Goal: Information Seeking & Learning: Learn about a topic

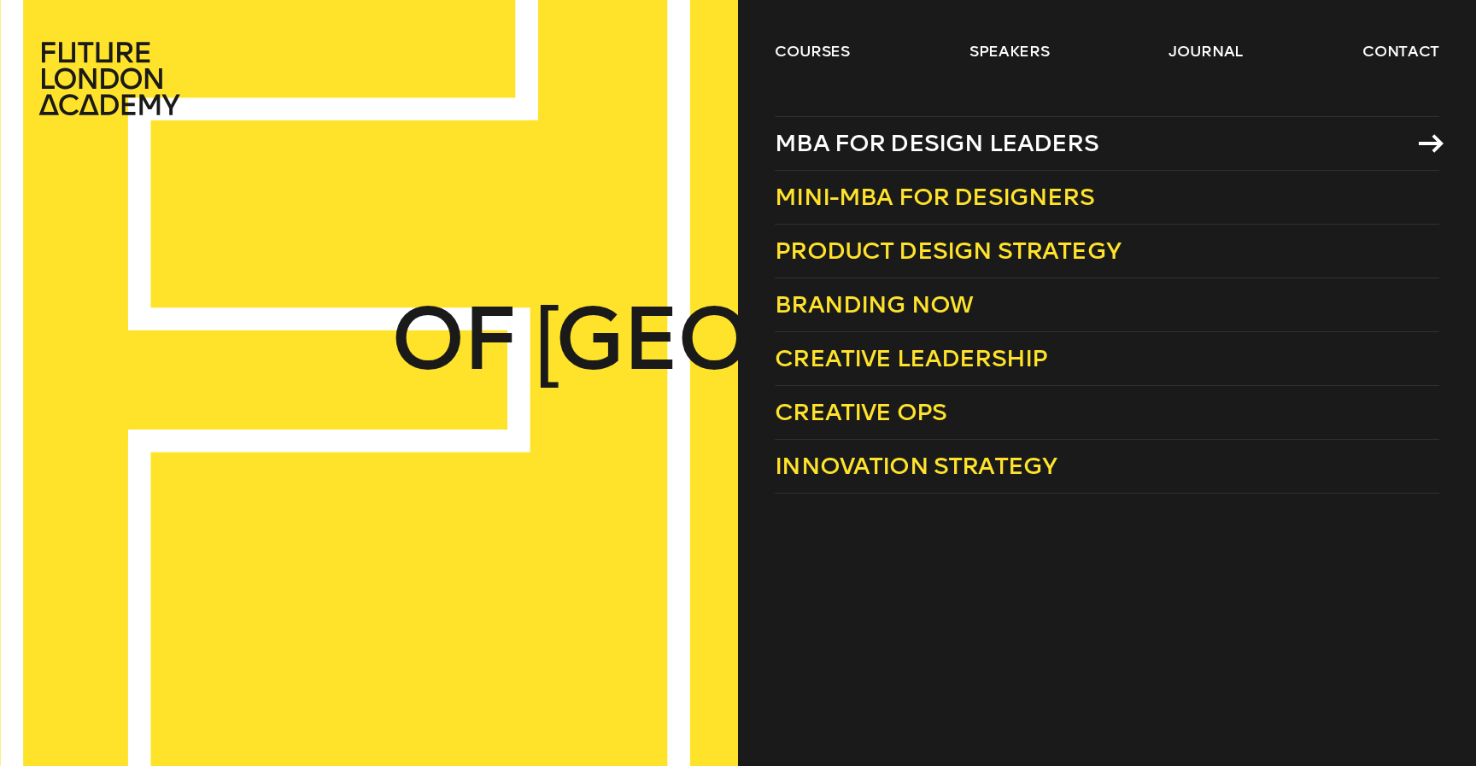
click at [897, 147] on span "MBA for Design Leaders" at bounding box center [937, 143] width 324 height 28
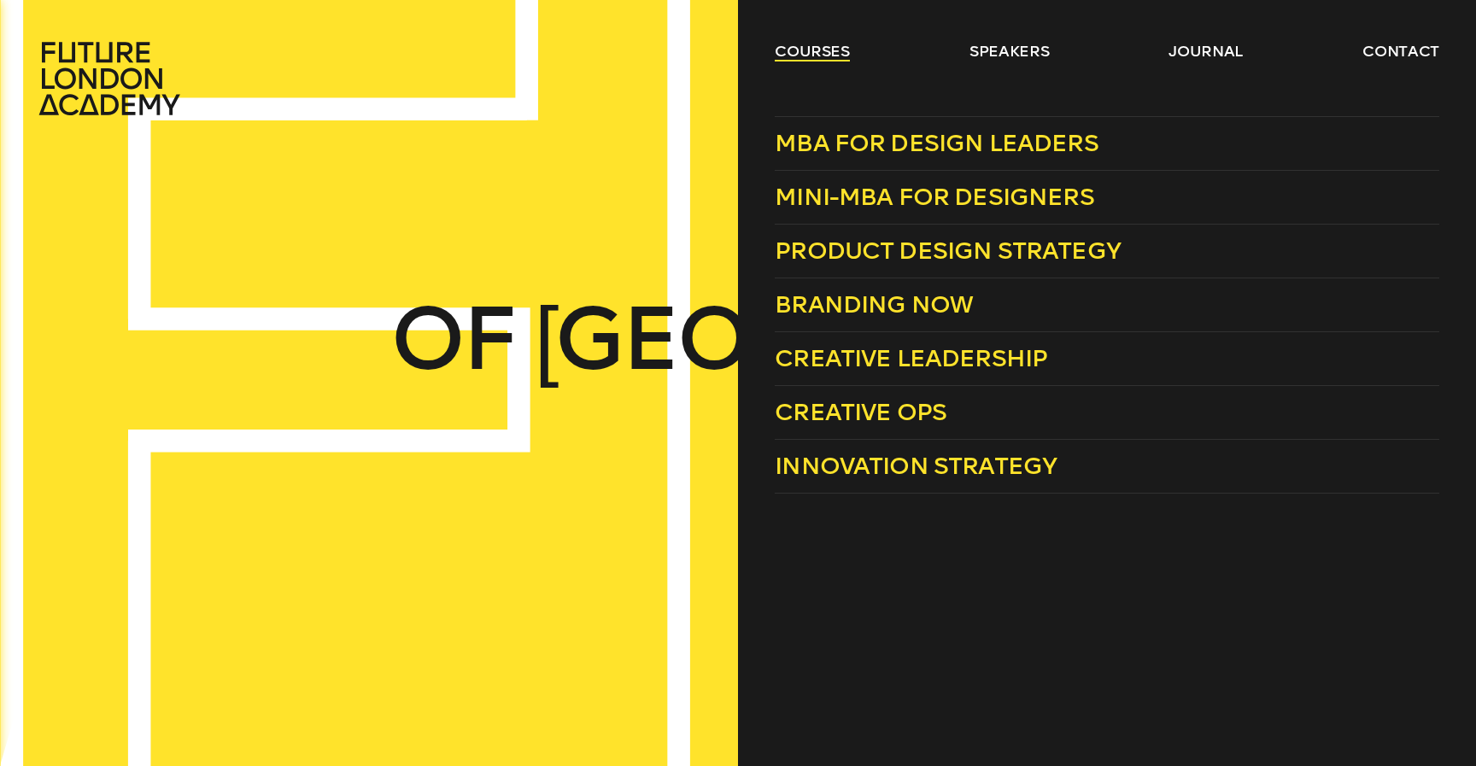
click at [808, 47] on link "courses" at bounding box center [812, 51] width 75 height 21
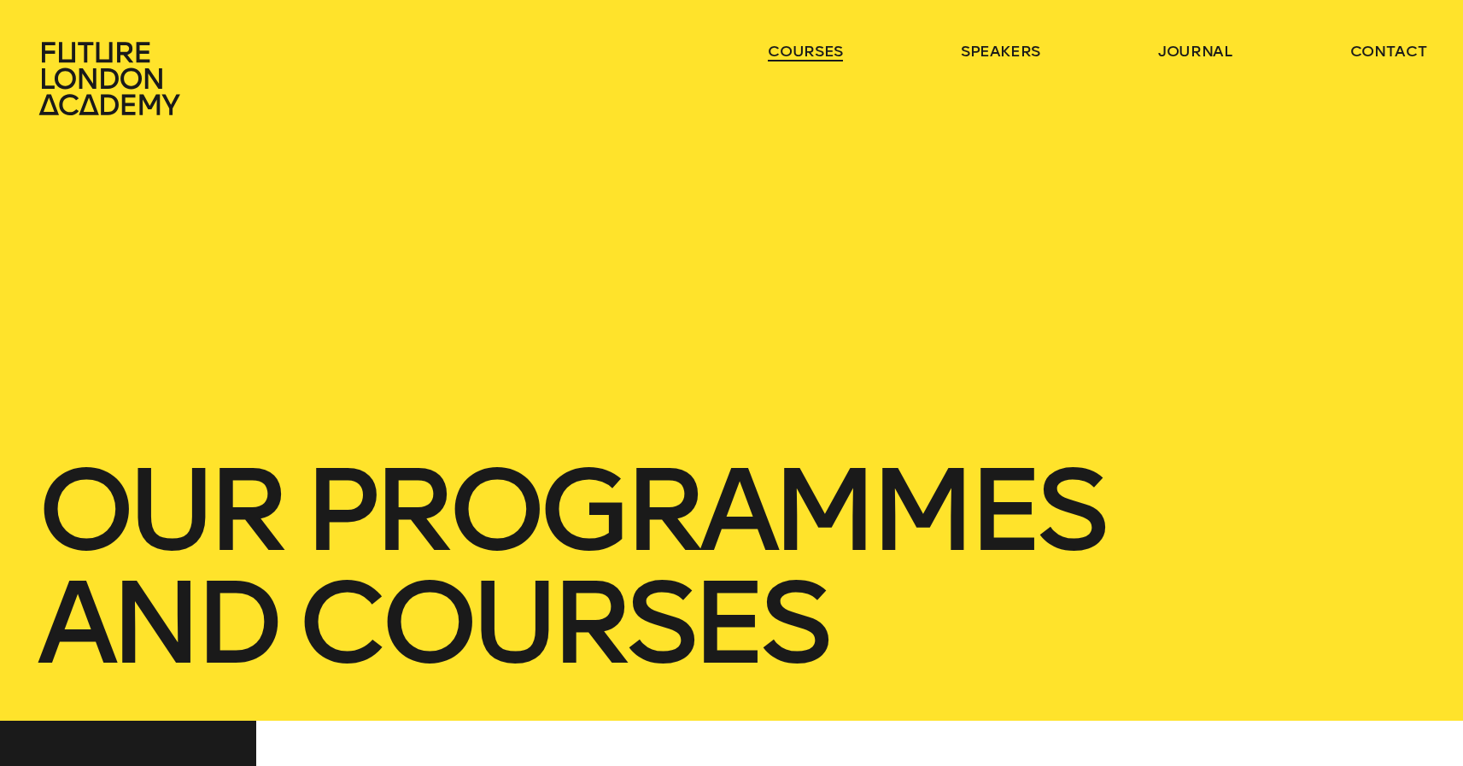
click at [808, 47] on link "courses" at bounding box center [805, 51] width 75 height 21
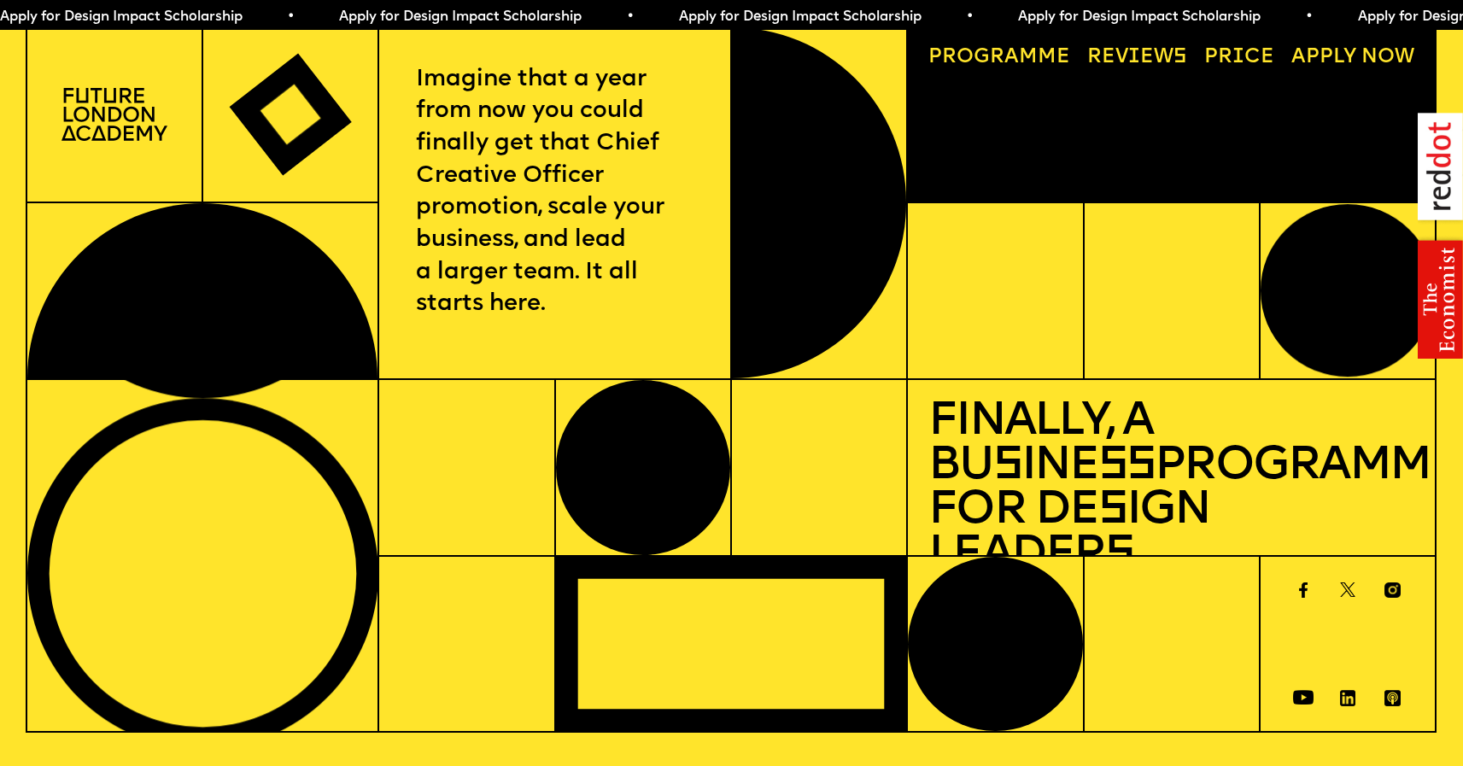
scroll to position [11, 0]
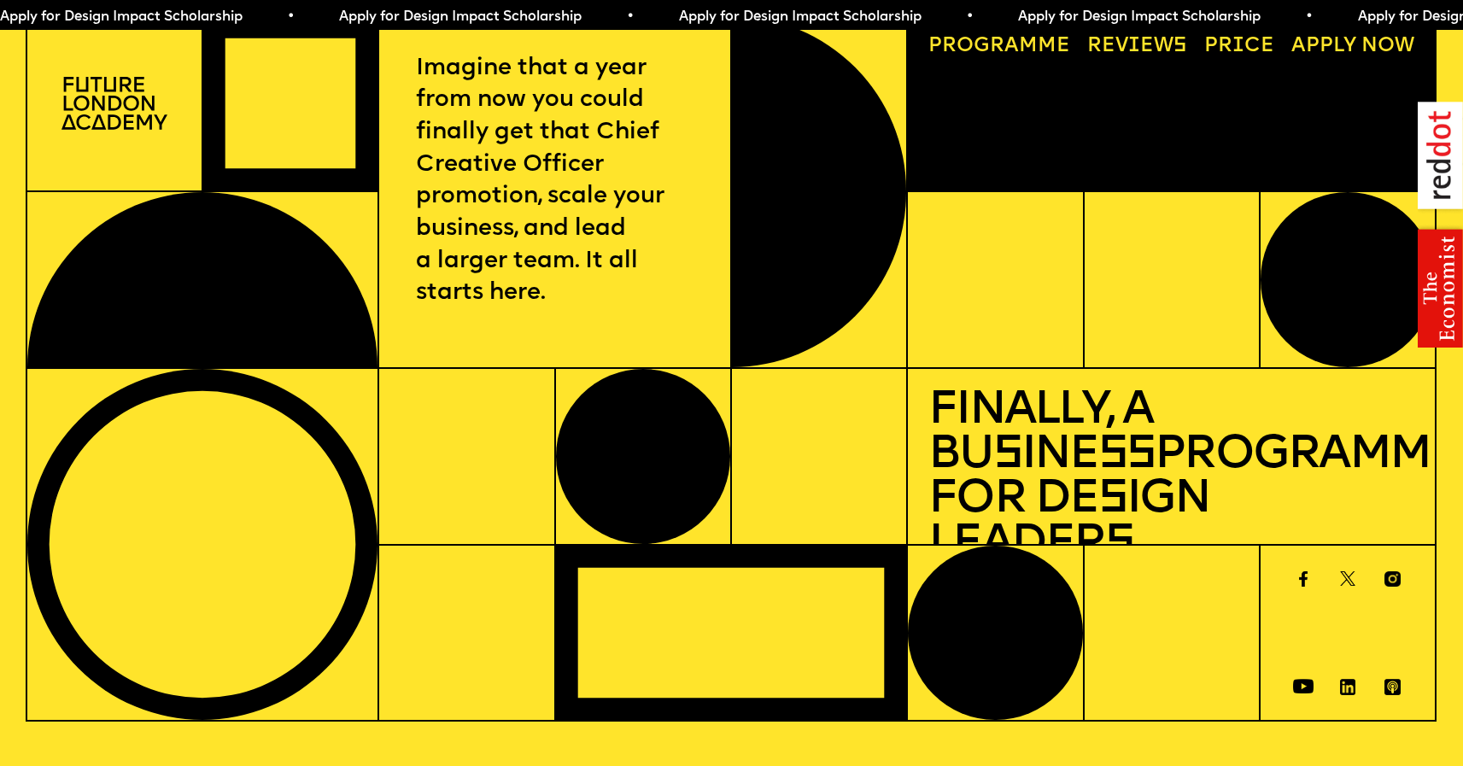
click at [1238, 46] on link "Price" at bounding box center [1239, 46] width 91 height 40
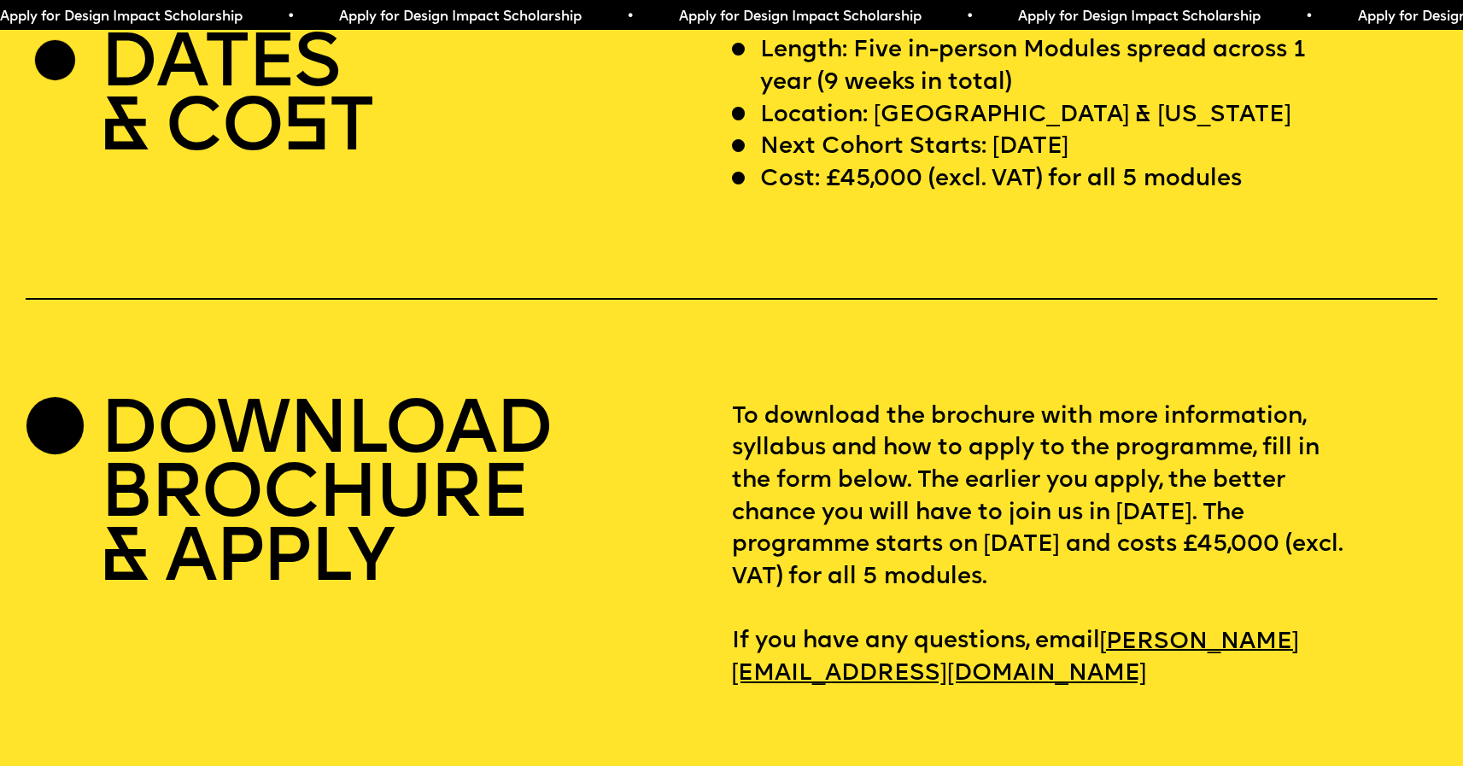
scroll to position [6070, 0]
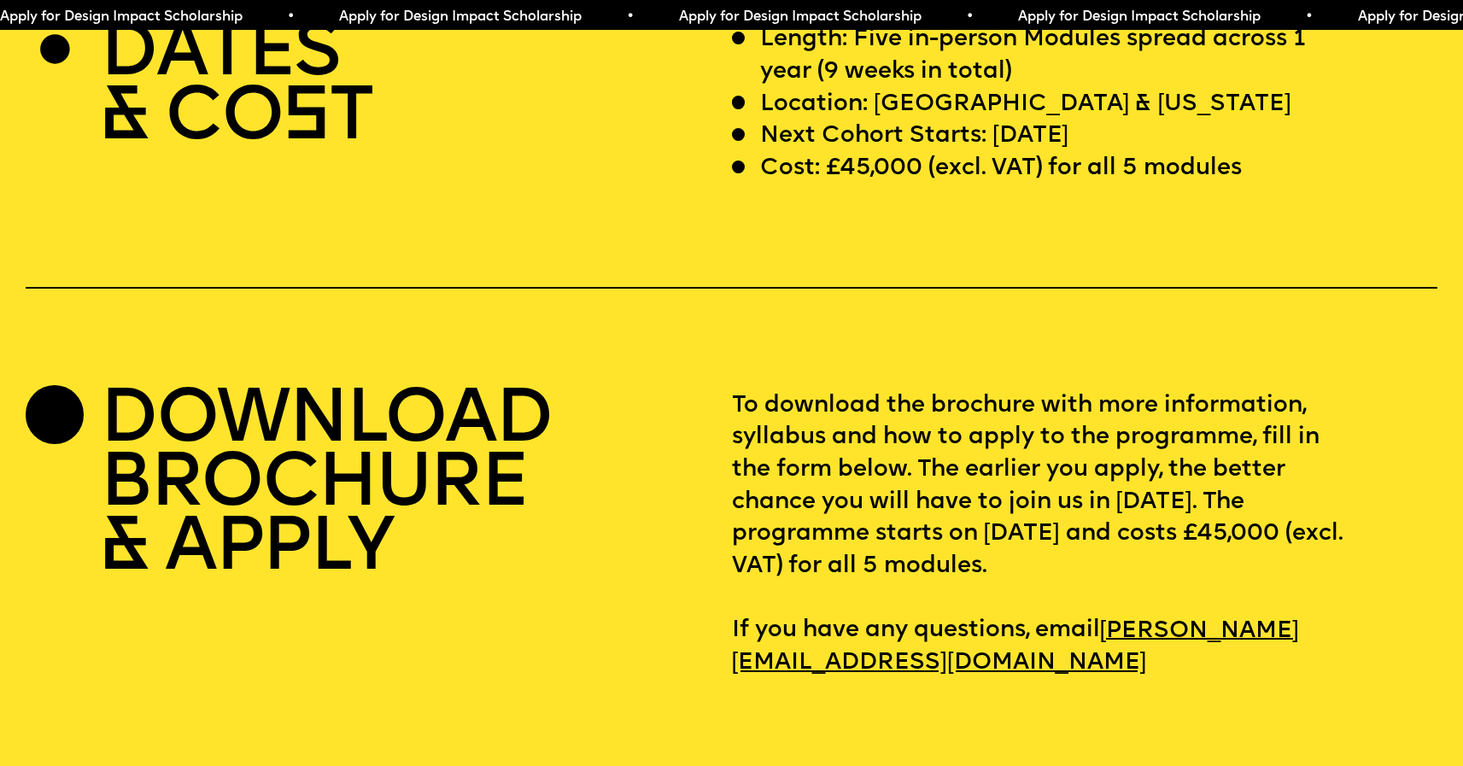
click at [849, 185] on p "Cost: £45,000 (excl. VAT) for all 5 modules" at bounding box center [1001, 169] width 482 height 32
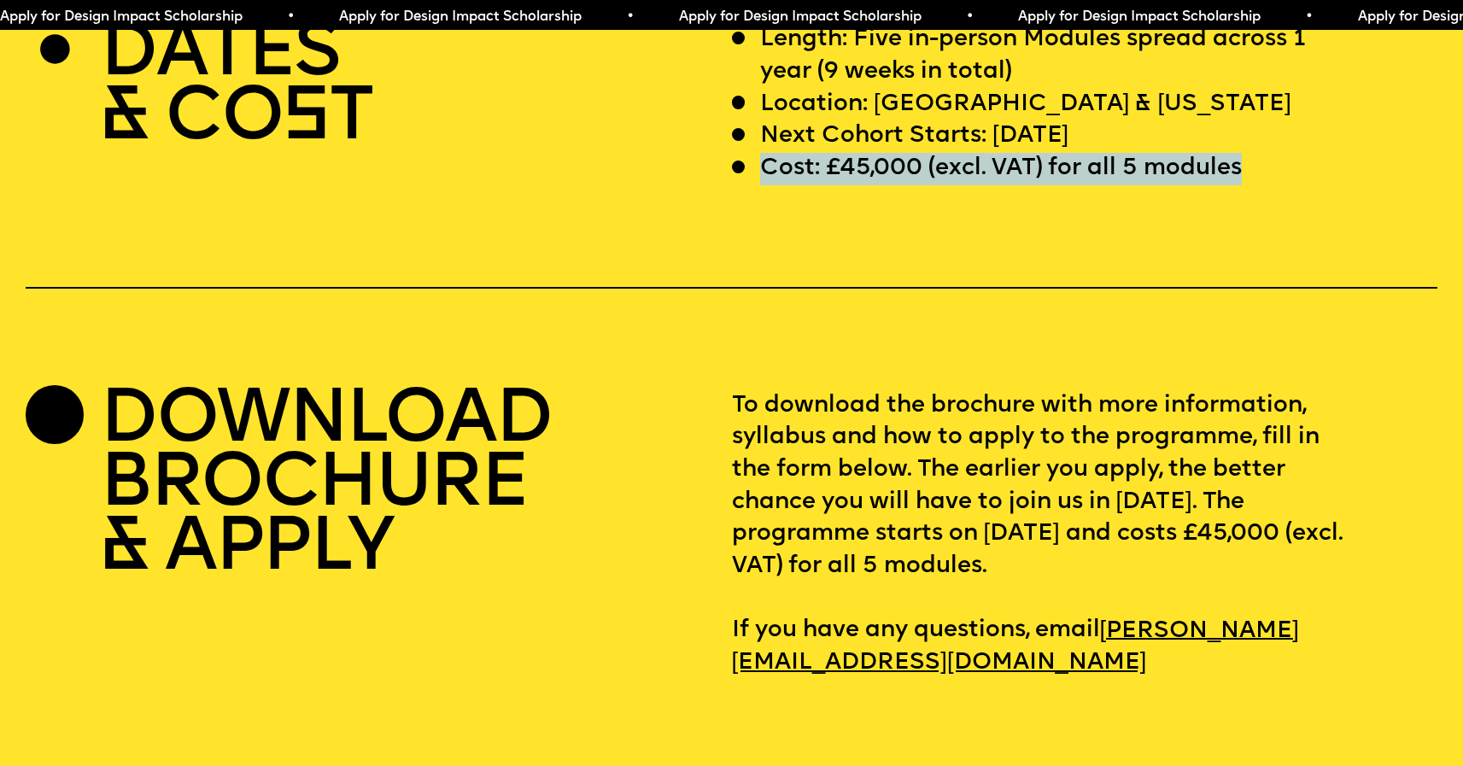
click at [849, 185] on p "Cost: £45,000 (excl. VAT) for all 5 modules" at bounding box center [1001, 169] width 482 height 32
drag, startPoint x: 775, startPoint y: 224, endPoint x: 1284, endPoint y: 211, distance: 509.3
click at [1284, 185] on div "Cost: £45,000 (excl. VAT) for all 5 modules" at bounding box center [1041, 169] width 618 height 32
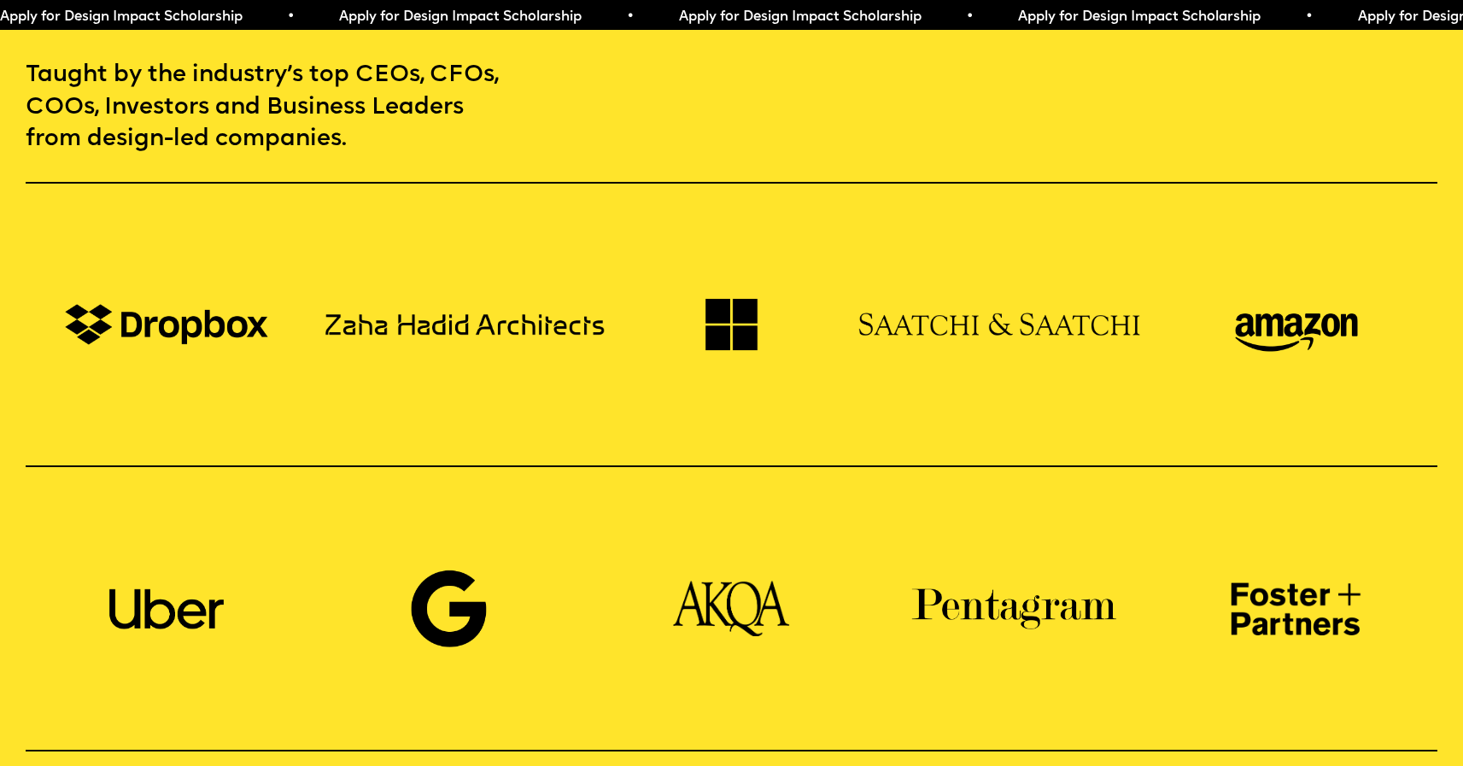
scroll to position [0, 0]
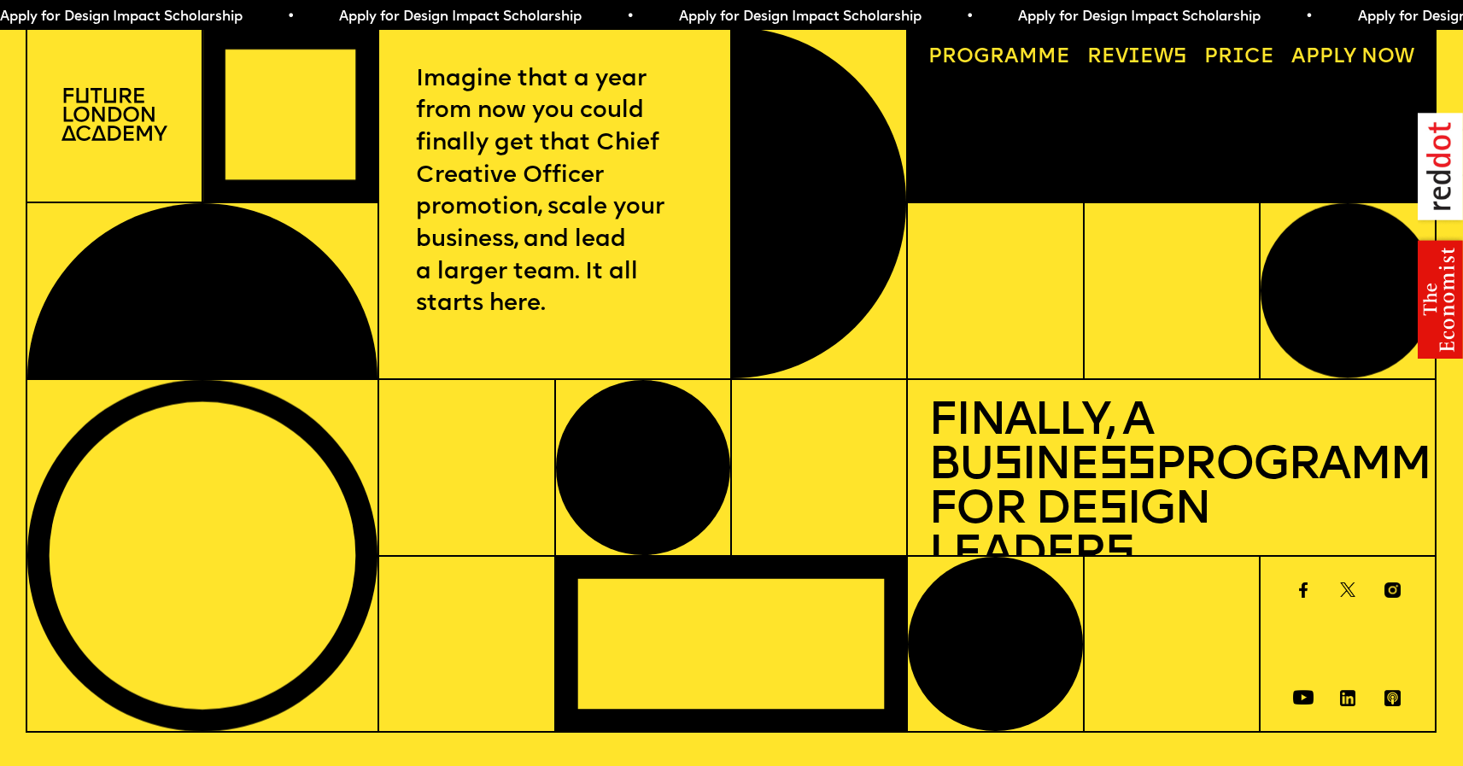
click at [1061, 58] on link "Progr a mme" at bounding box center [999, 58] width 162 height 40
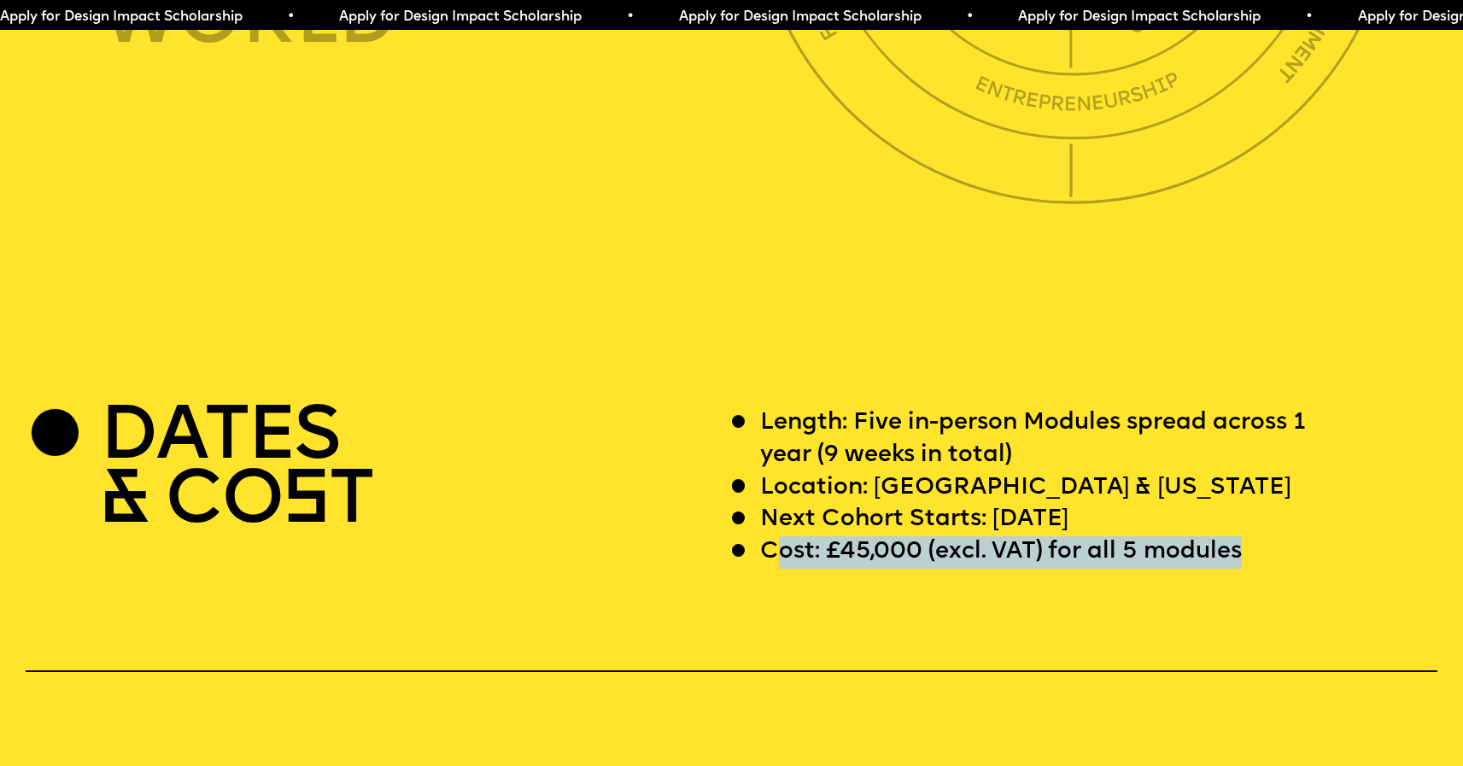
scroll to position [5773, 0]
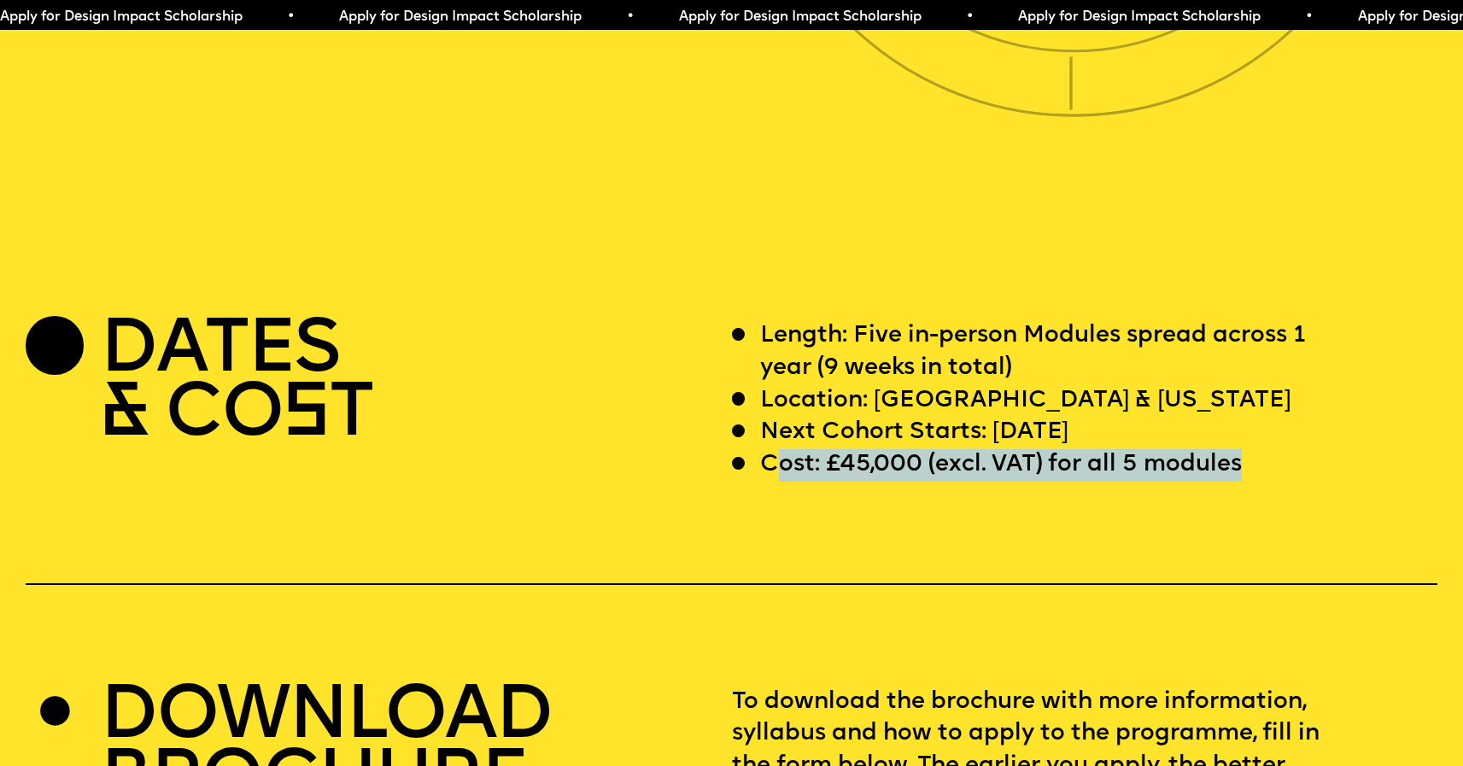
click at [875, 482] on p "Cost: £45,000 (excl. VAT) for all 5 modules" at bounding box center [1001, 465] width 482 height 32
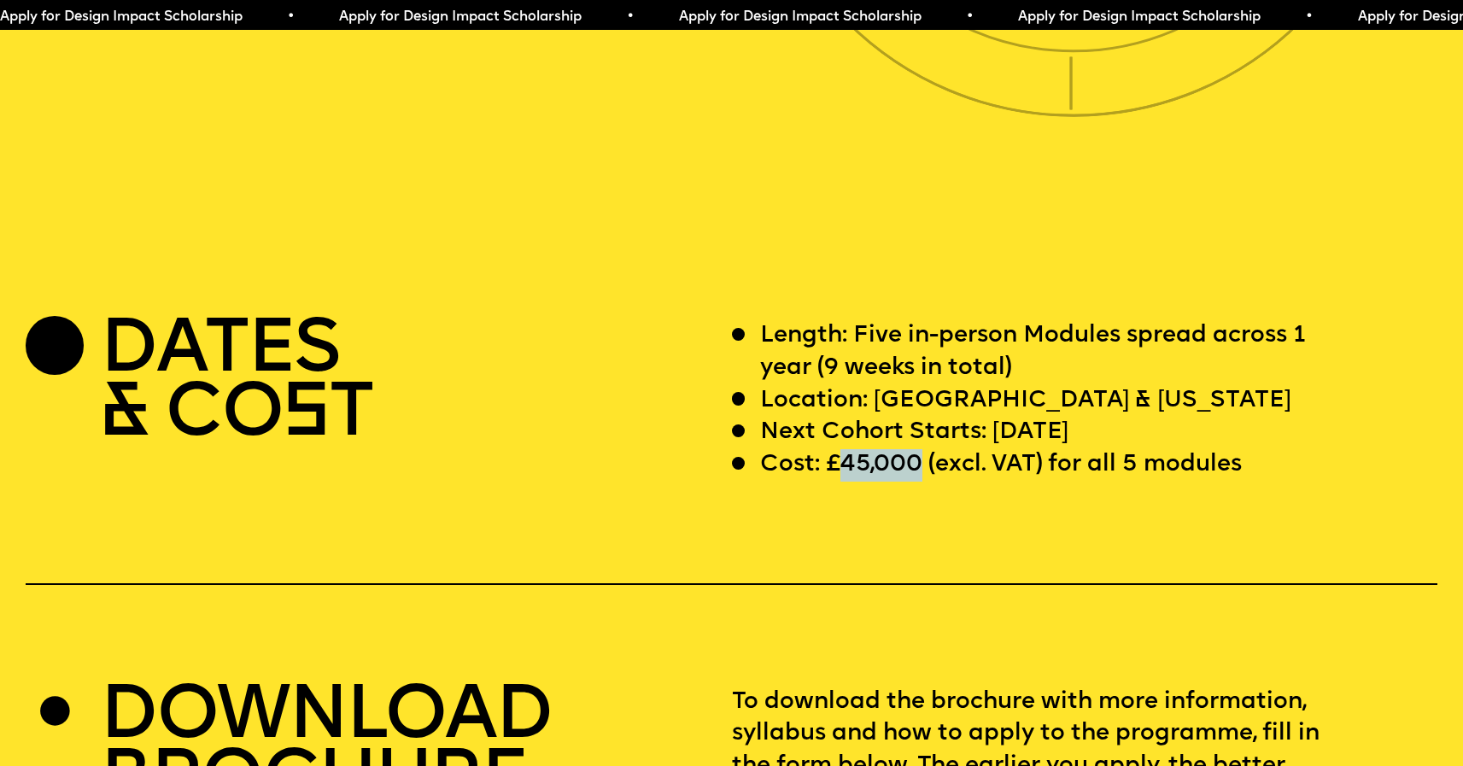
click at [875, 482] on p "Cost: £45,000 (excl. VAT) for all 5 modules" at bounding box center [1001, 465] width 482 height 32
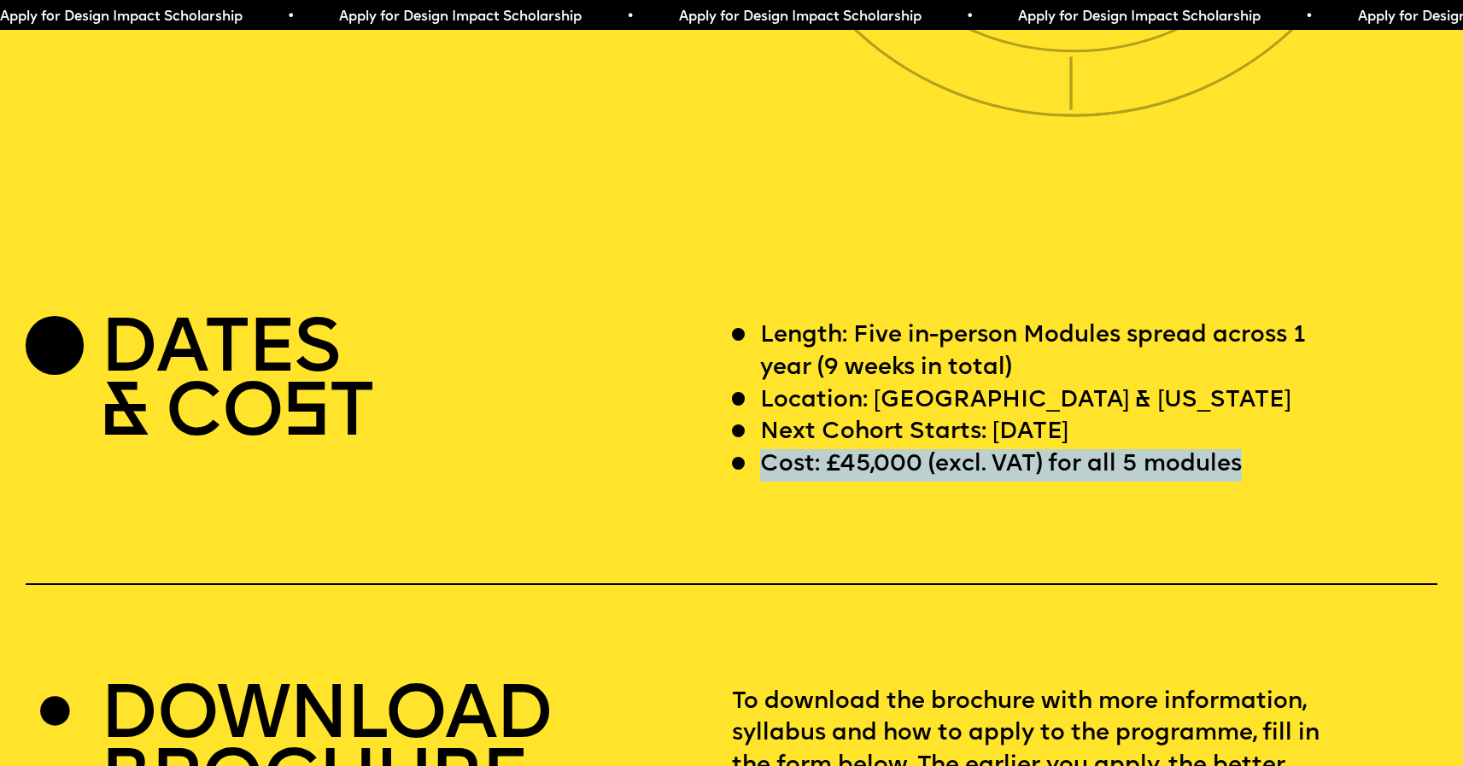
click at [875, 482] on p "Cost: £45,000 (excl. VAT) for all 5 modules" at bounding box center [1001, 465] width 482 height 32
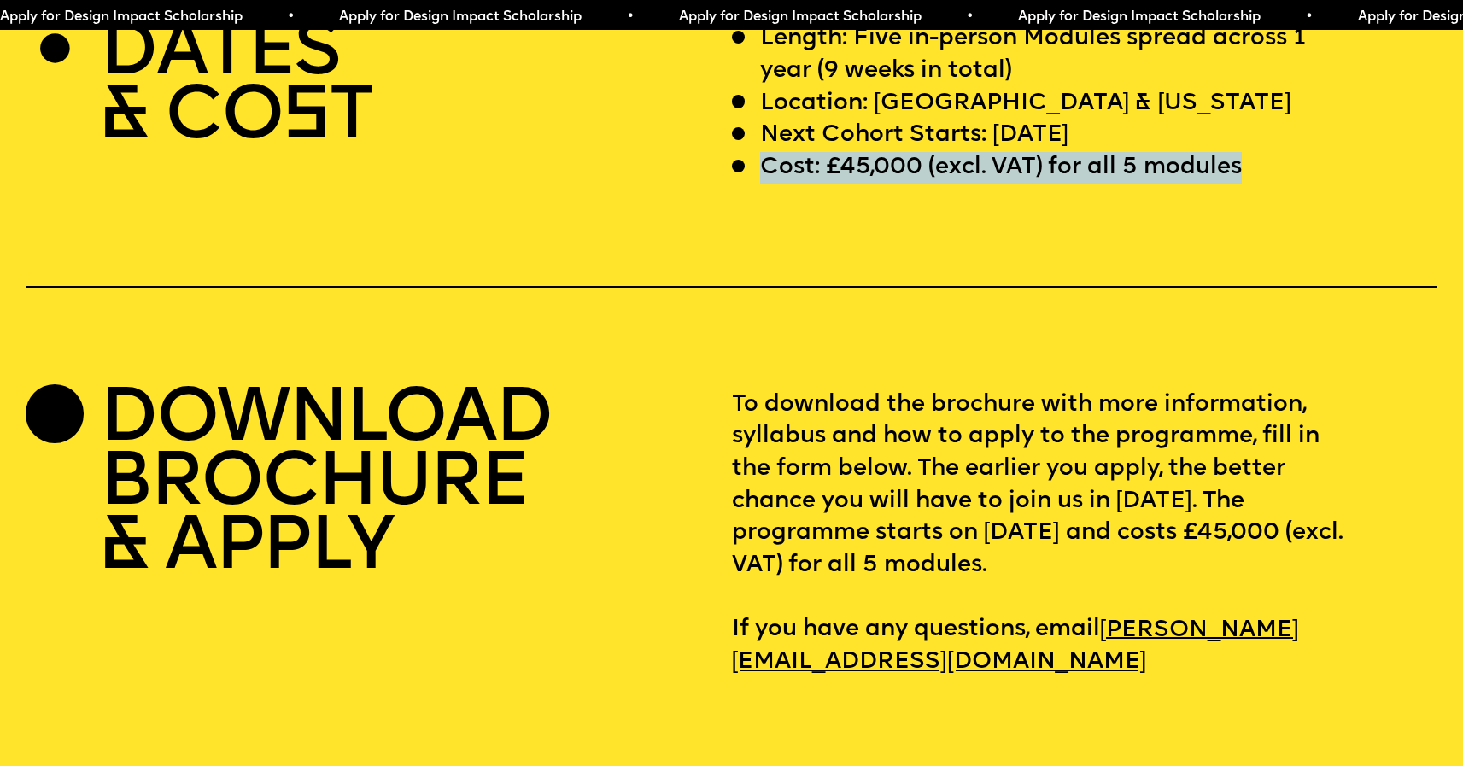
scroll to position [6268, 0]
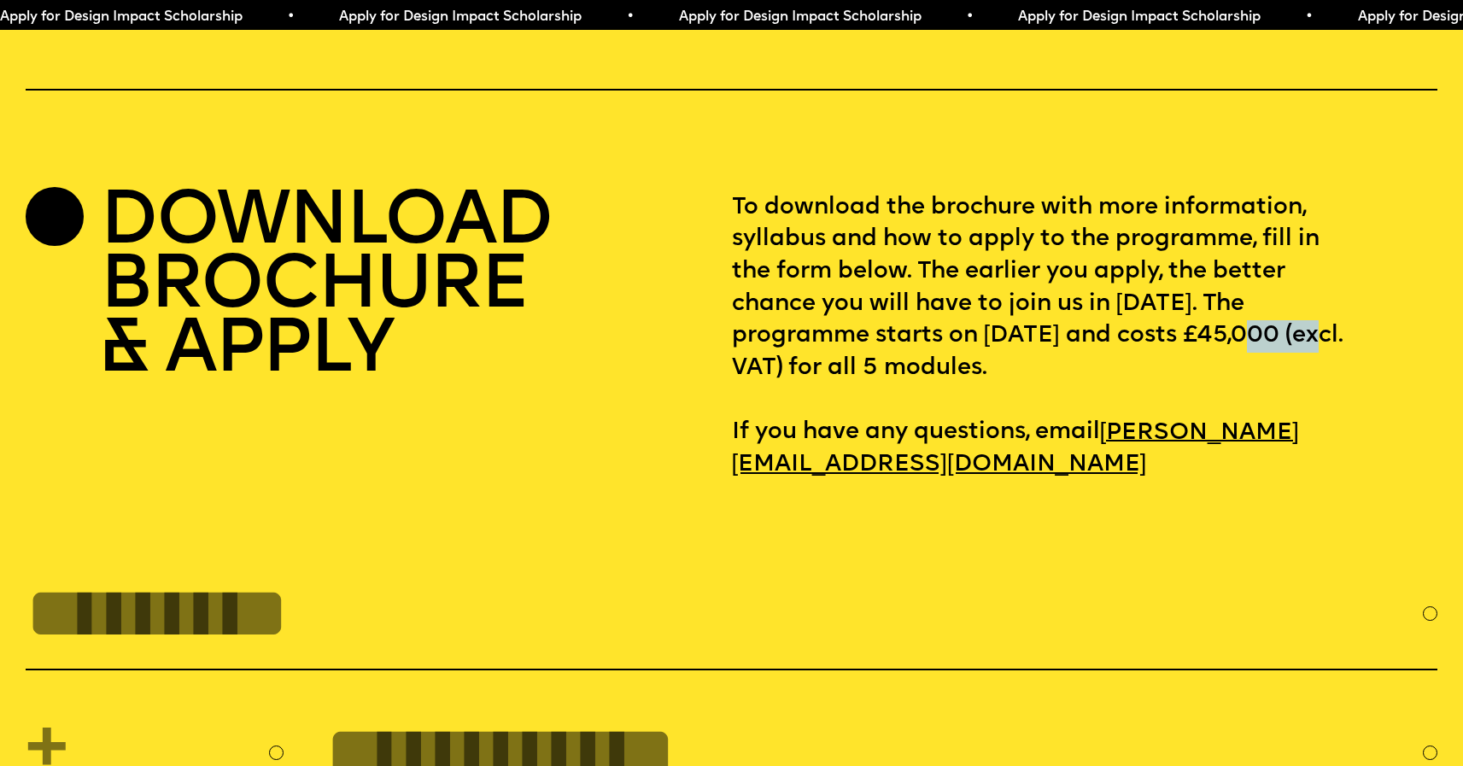
drag, startPoint x: 752, startPoint y: 424, endPoint x: 830, endPoint y: 414, distance: 79.2
click at [830, 414] on p "To download the brochure with more information, syllabus and how to apply to th…" at bounding box center [1085, 337] width 706 height 290
